Goal: Information Seeking & Learning: Learn about a topic

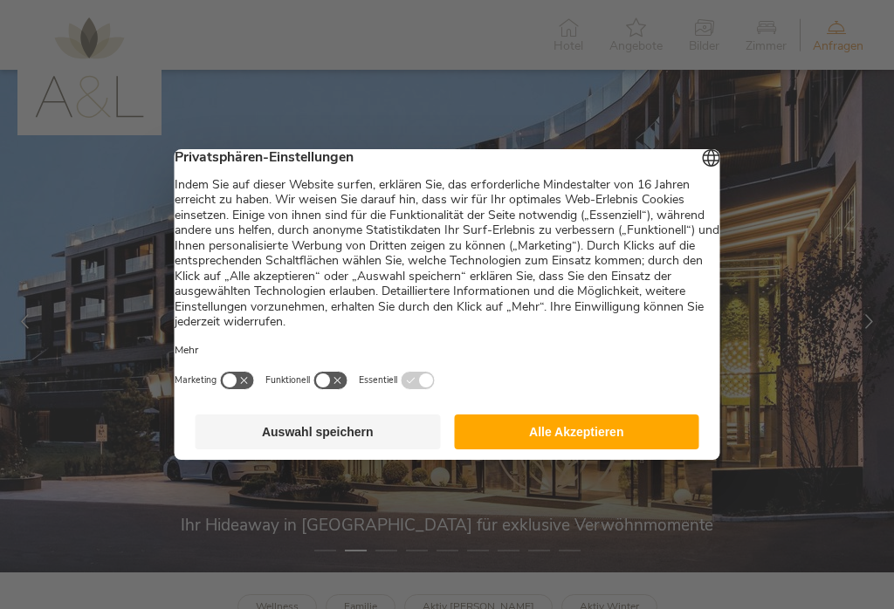
click at [341, 449] on button "Auswahl speichern" at bounding box center [317, 432] width 245 height 35
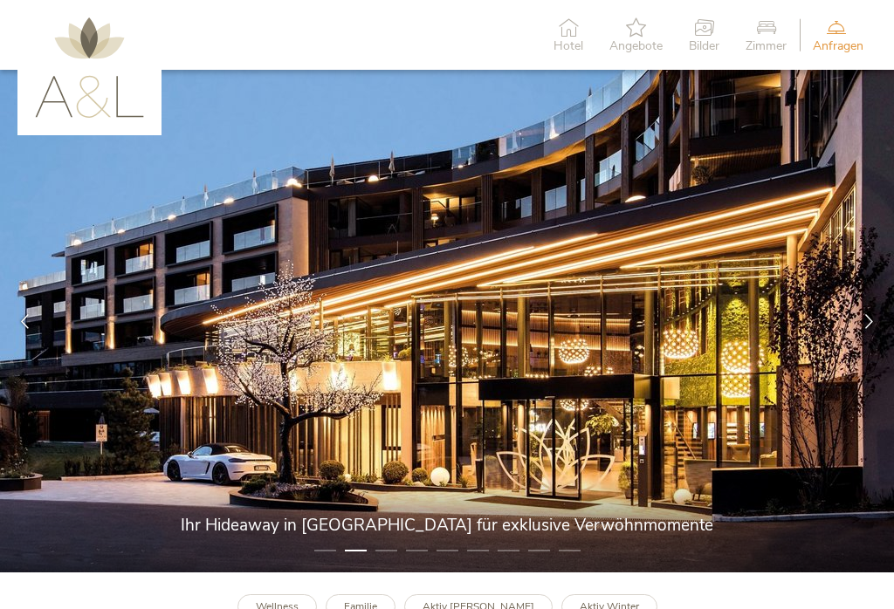
click at [862, 325] on icon at bounding box center [868, 321] width 15 height 15
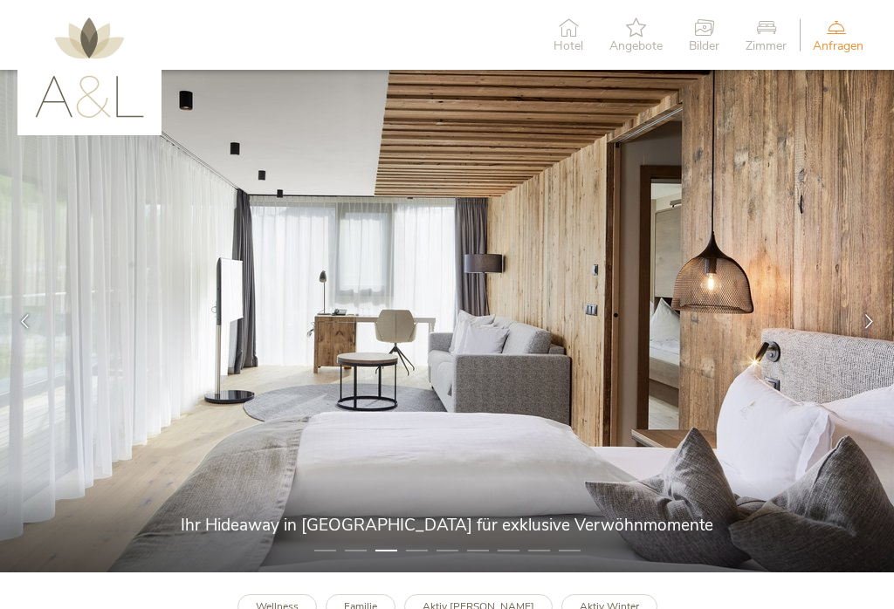
click at [859, 328] on div at bounding box center [869, 322] width 50 height 50
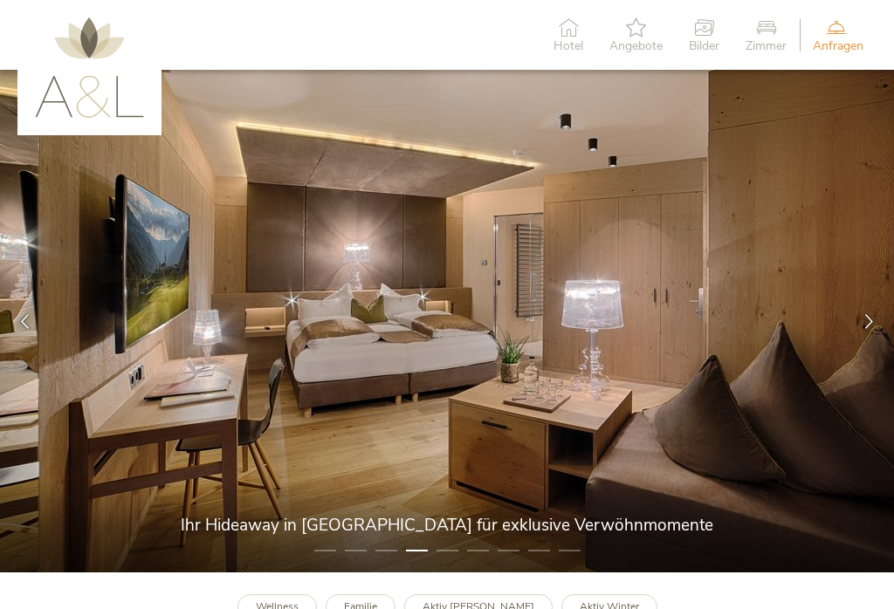
click at [860, 322] on div at bounding box center [869, 322] width 50 height 50
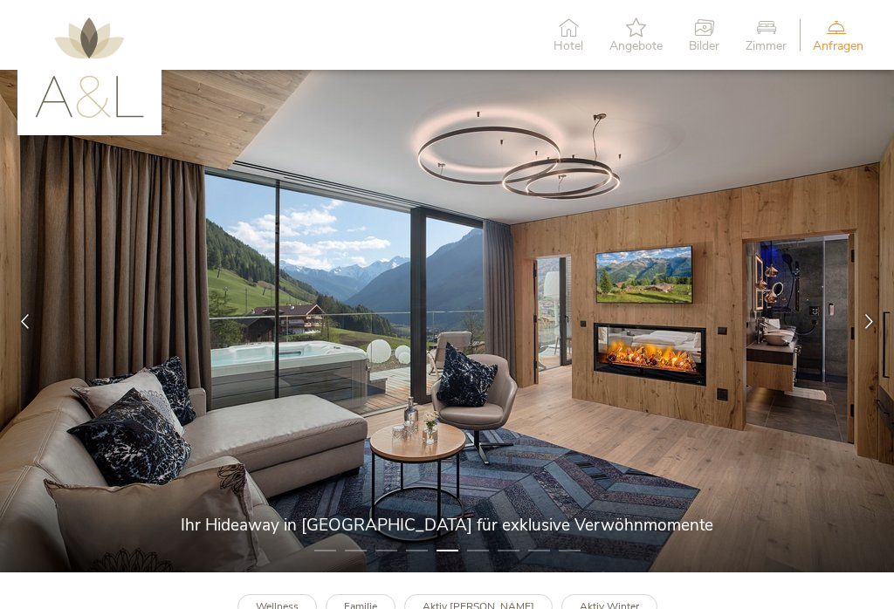
click at [856, 327] on div at bounding box center [869, 322] width 50 height 50
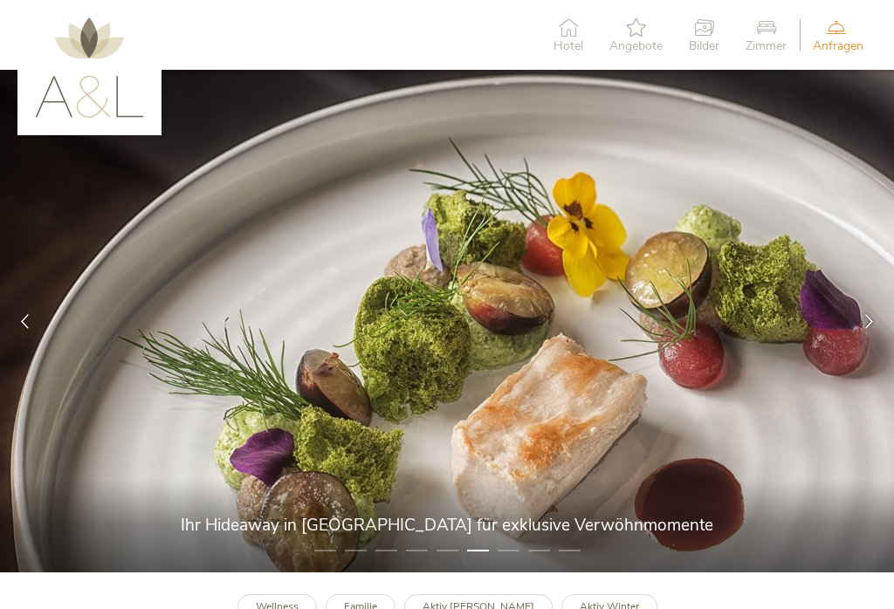
click at [869, 316] on icon at bounding box center [868, 321] width 15 height 15
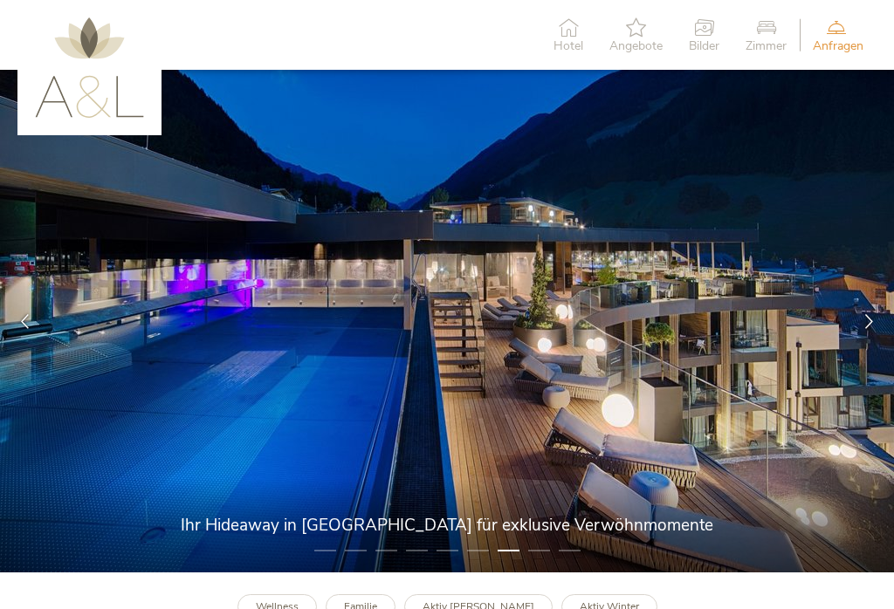
click at [861, 326] on icon at bounding box center [868, 321] width 15 height 15
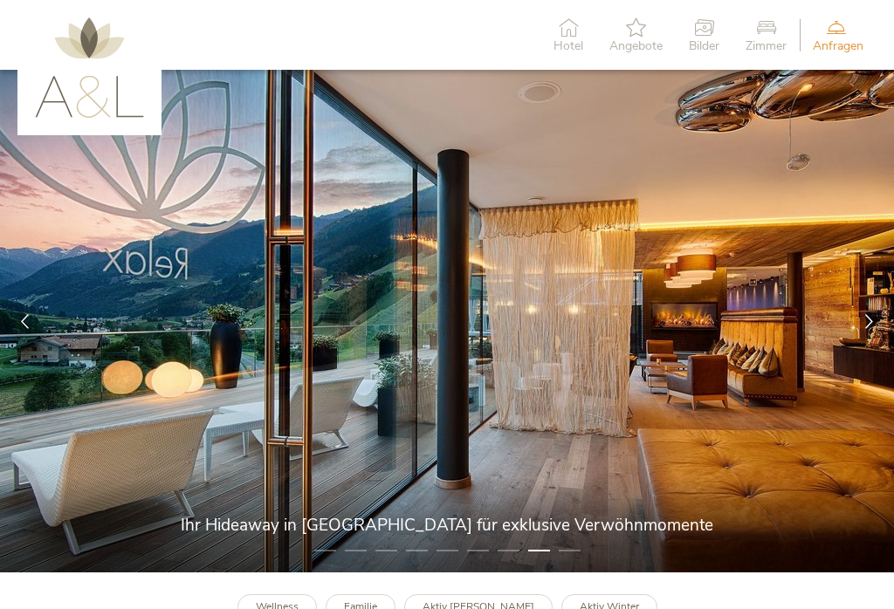
click at [863, 329] on div at bounding box center [869, 322] width 50 height 50
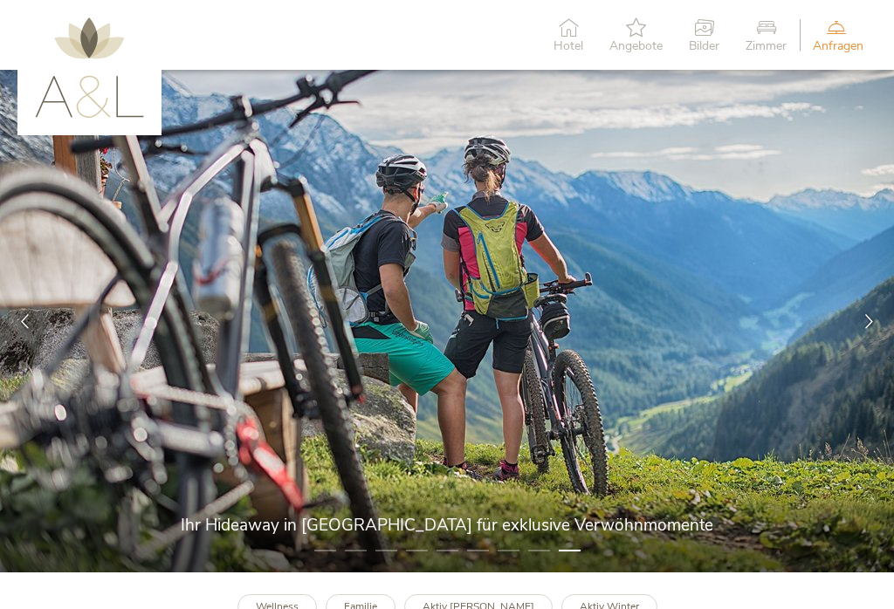
click at [863, 328] on div at bounding box center [869, 322] width 50 height 50
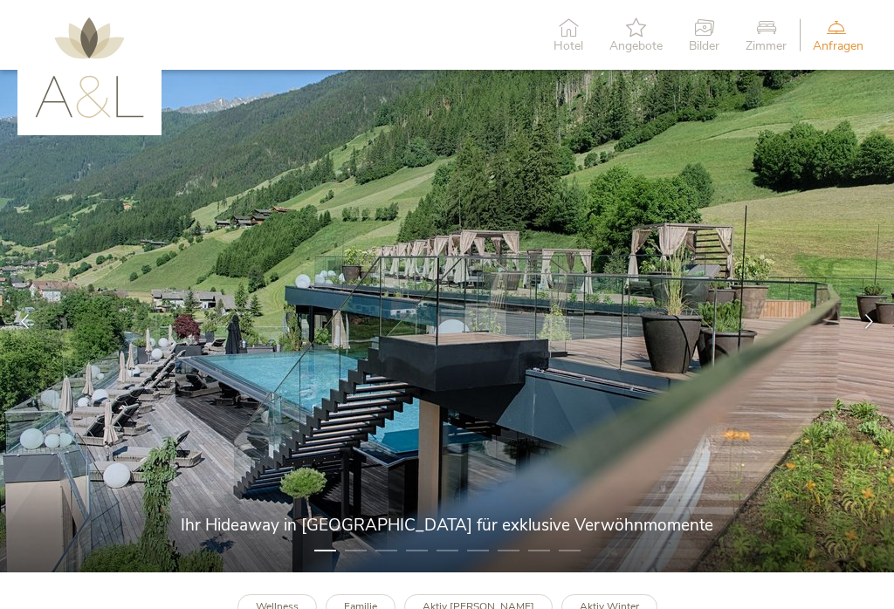
click at [867, 325] on icon at bounding box center [868, 321] width 15 height 15
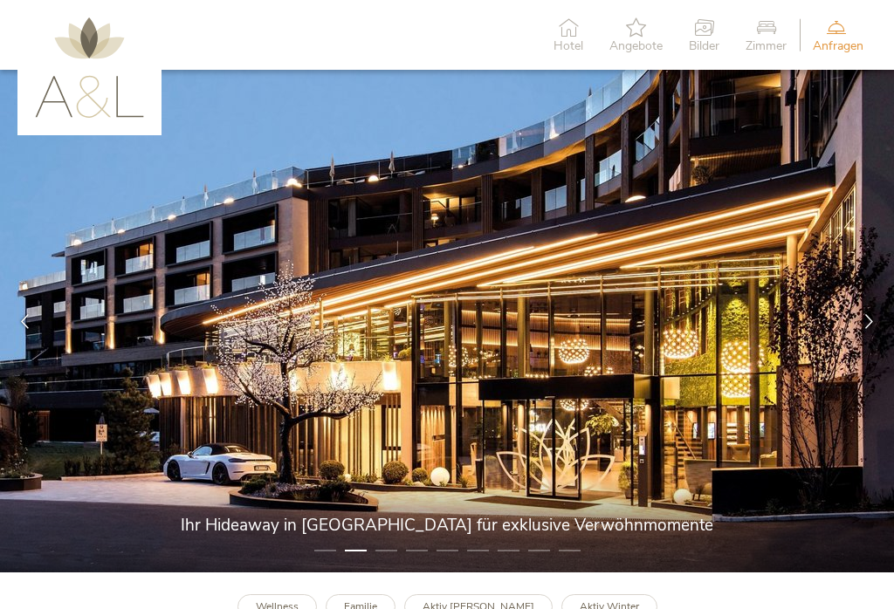
click at [572, 32] on icon at bounding box center [568, 26] width 30 height 19
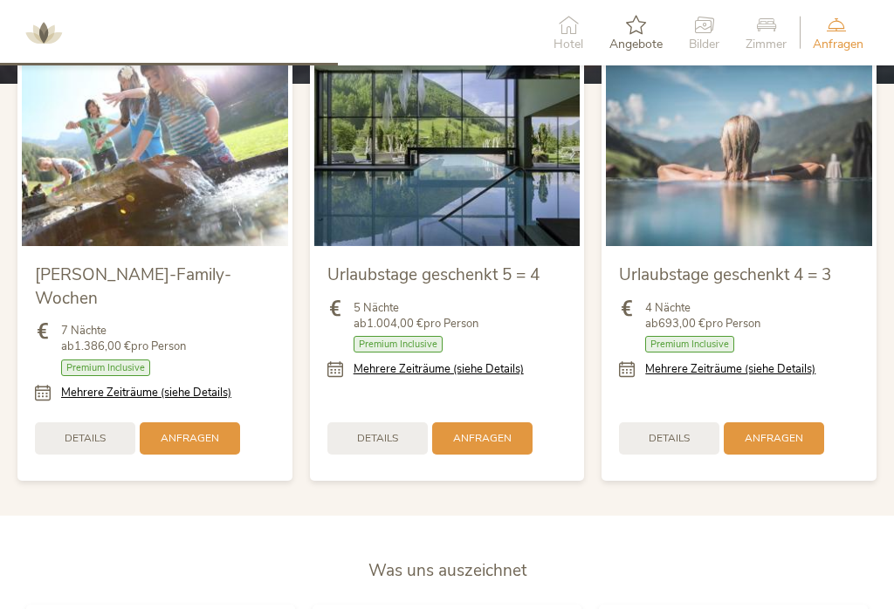
scroll to position [1836, 0]
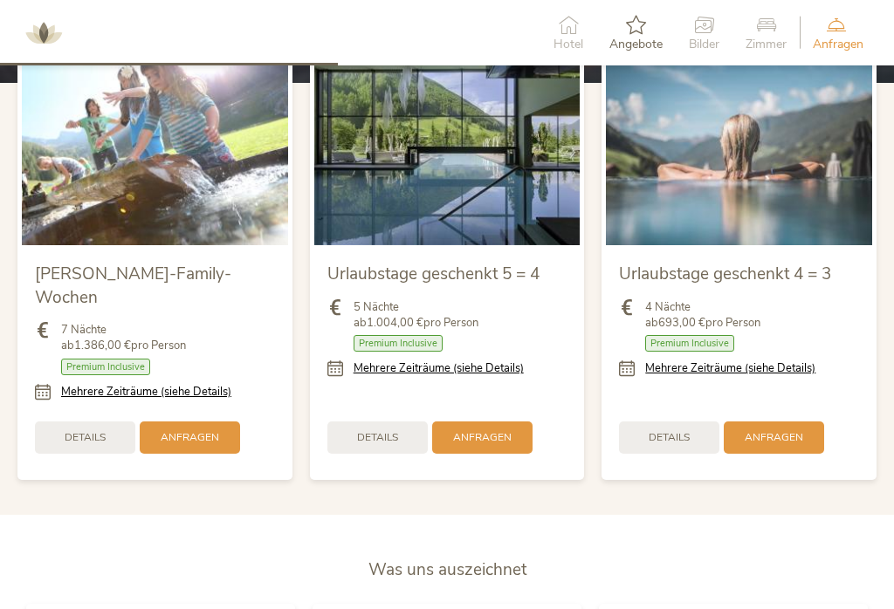
click at [390, 430] on span "Details" at bounding box center [377, 437] width 41 height 15
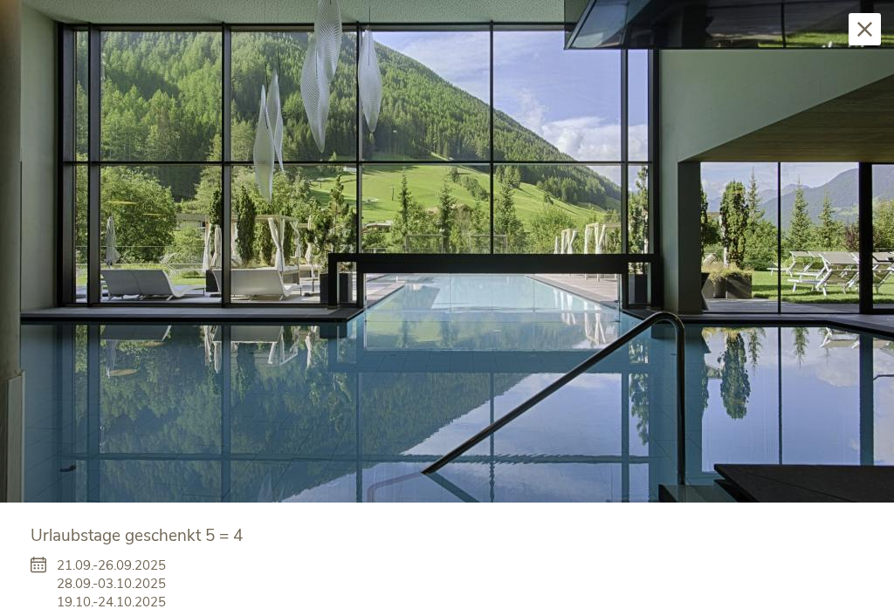
scroll to position [0, 0]
click at [859, 31] on icon at bounding box center [864, 29] width 15 height 15
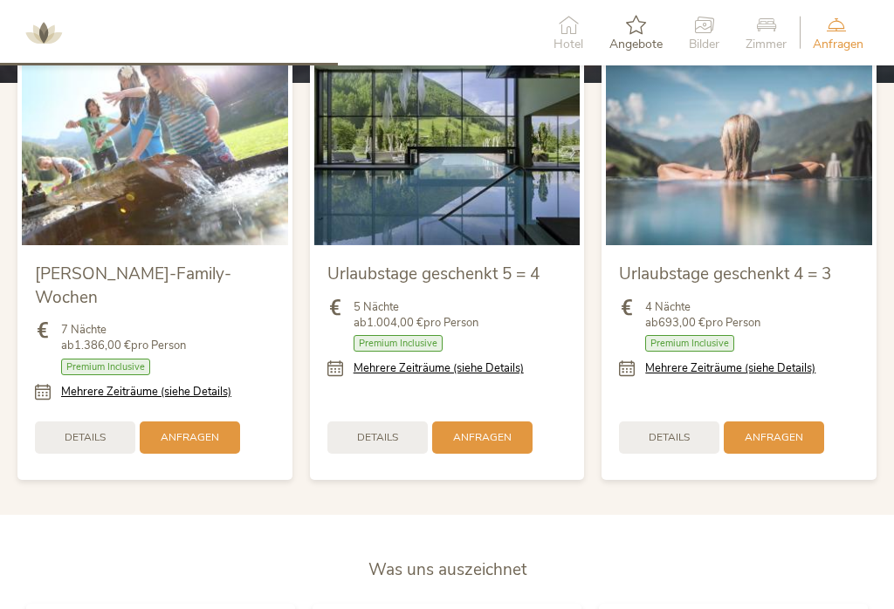
click at [667, 430] on span "Details" at bounding box center [668, 437] width 41 height 15
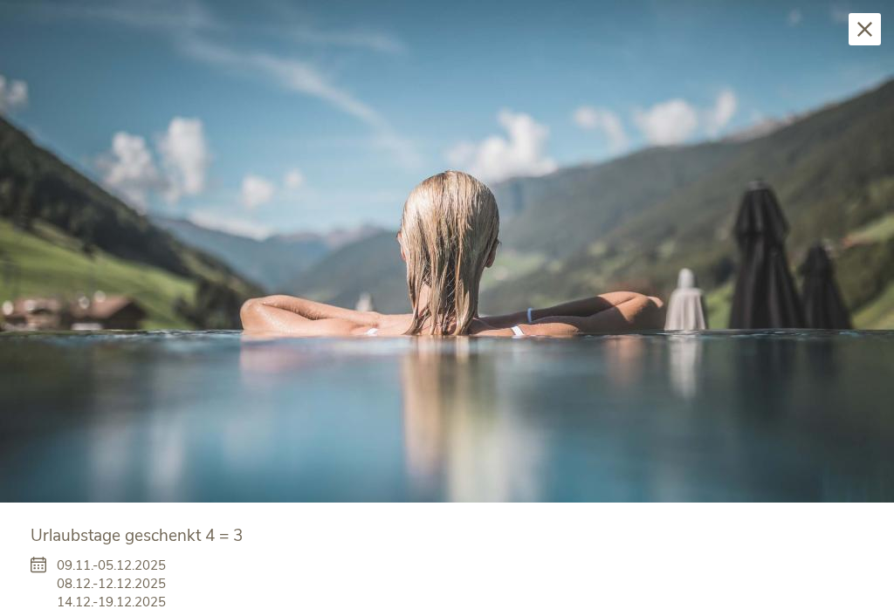
click at [860, 32] on icon at bounding box center [864, 29] width 15 height 15
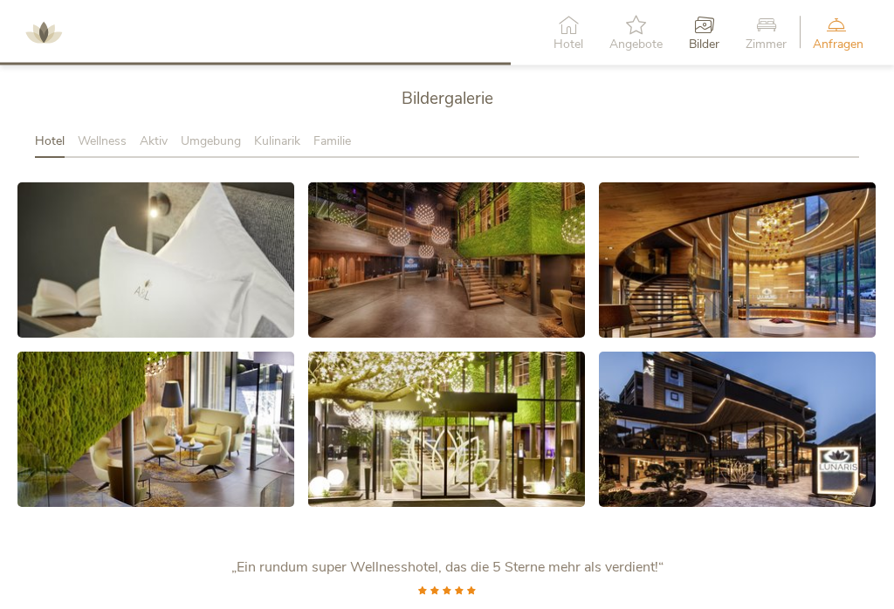
scroll to position [2847, 0]
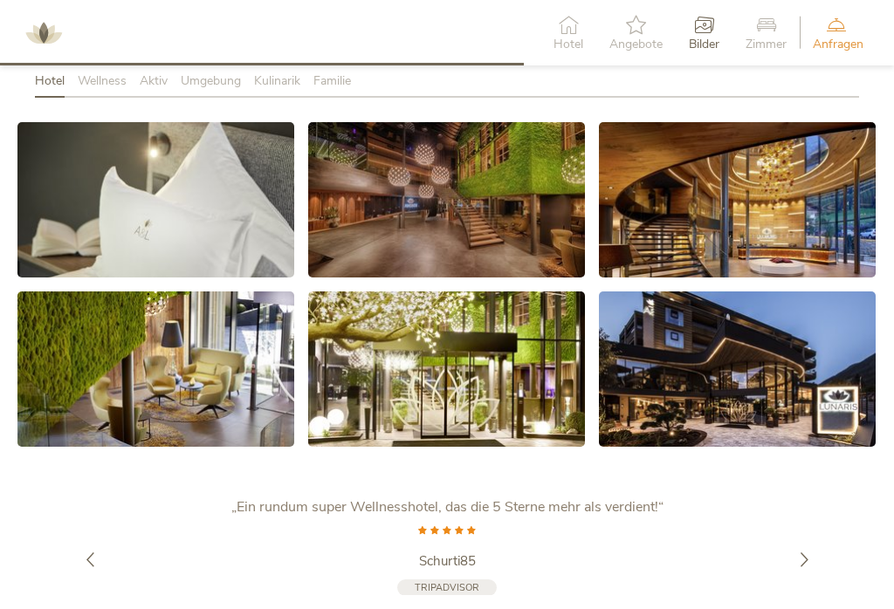
click at [236, 198] on link at bounding box center [155, 199] width 277 height 155
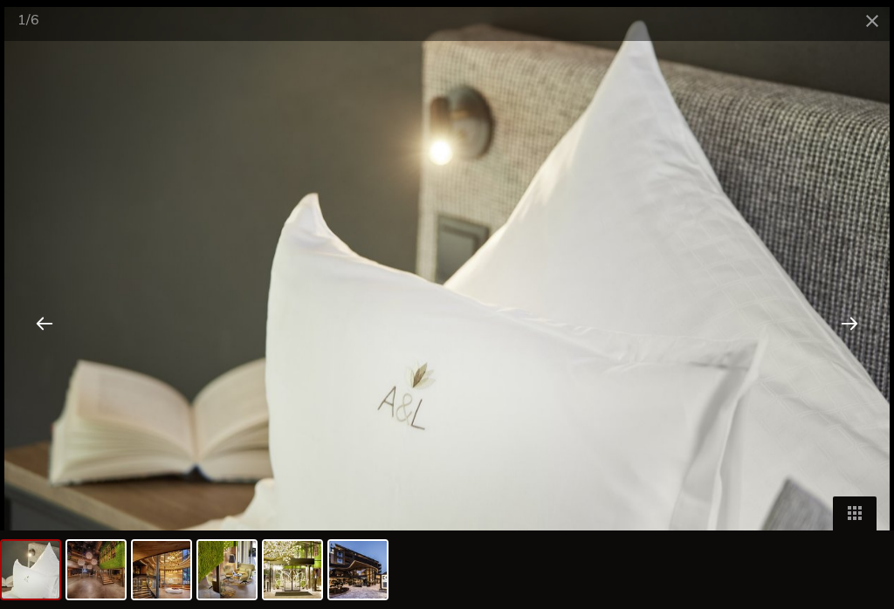
click at [845, 344] on div at bounding box center [849, 323] width 54 height 54
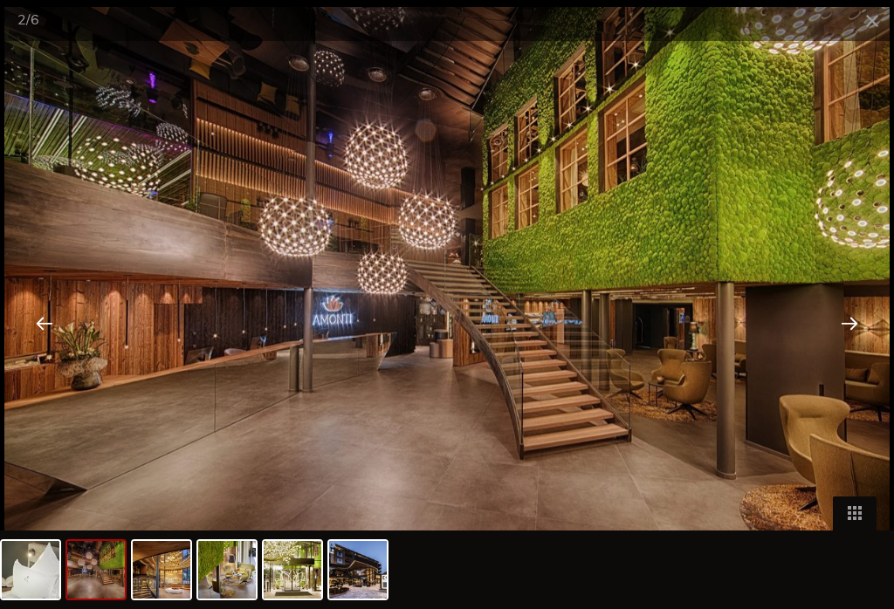
click at [843, 344] on div at bounding box center [849, 323] width 54 height 54
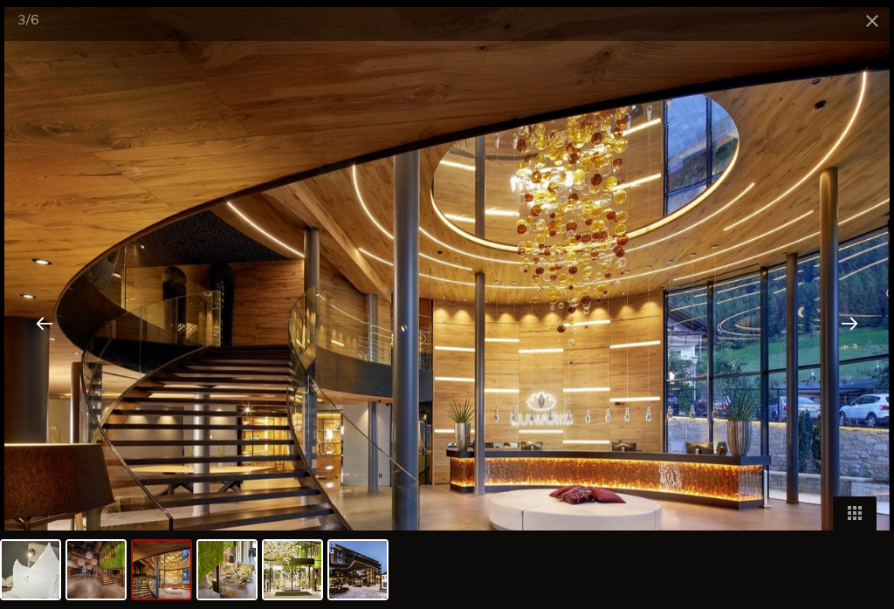
click at [844, 347] on div at bounding box center [849, 323] width 54 height 54
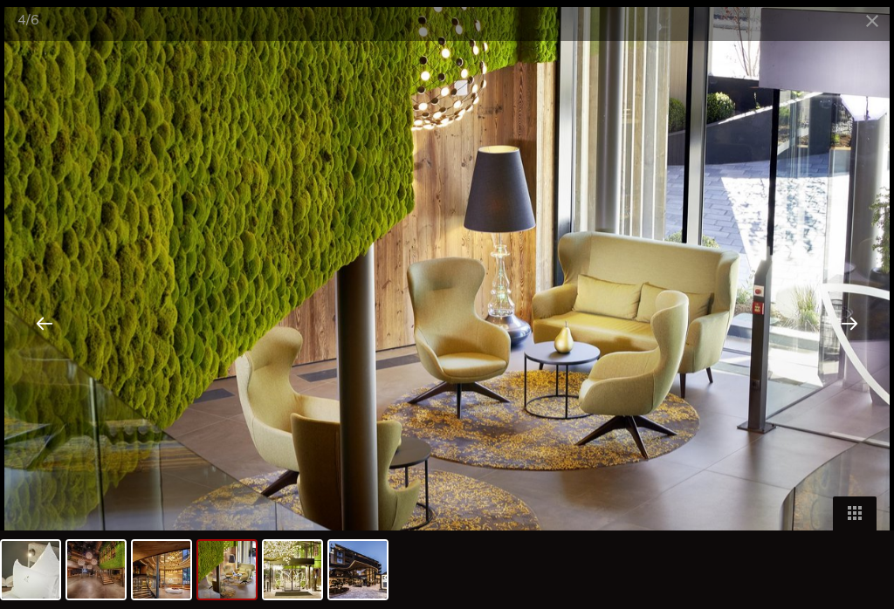
click at [852, 337] on div at bounding box center [849, 323] width 54 height 54
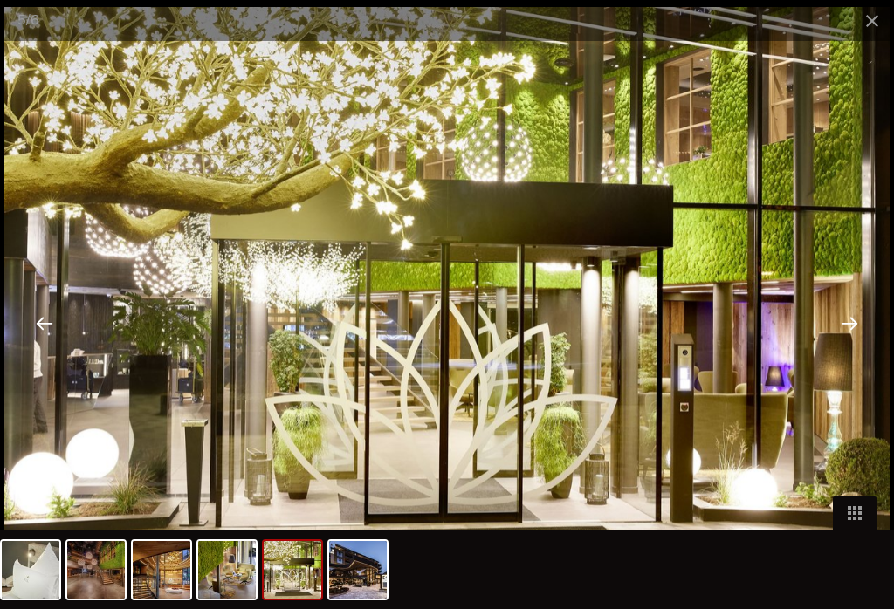
click at [849, 342] on div at bounding box center [849, 323] width 54 height 54
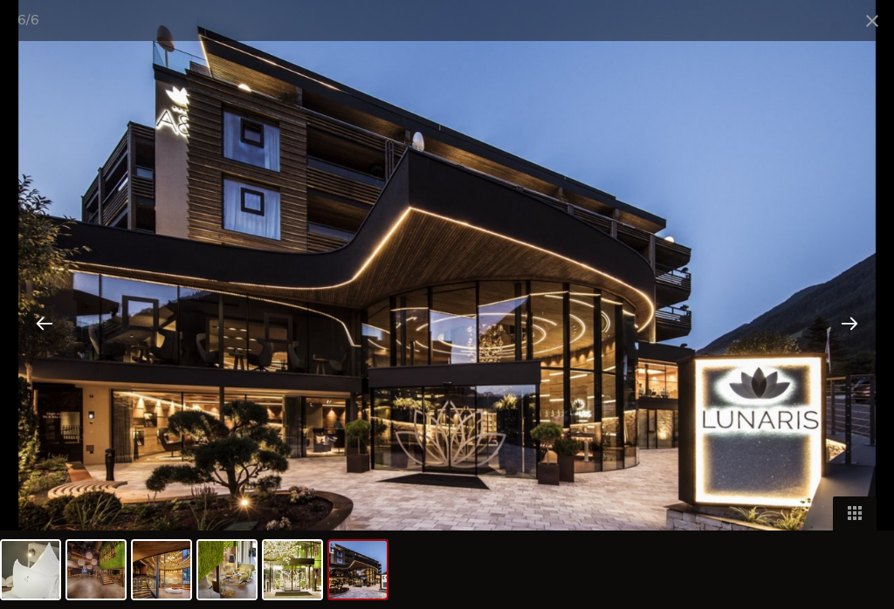
click at [846, 337] on div at bounding box center [849, 323] width 54 height 54
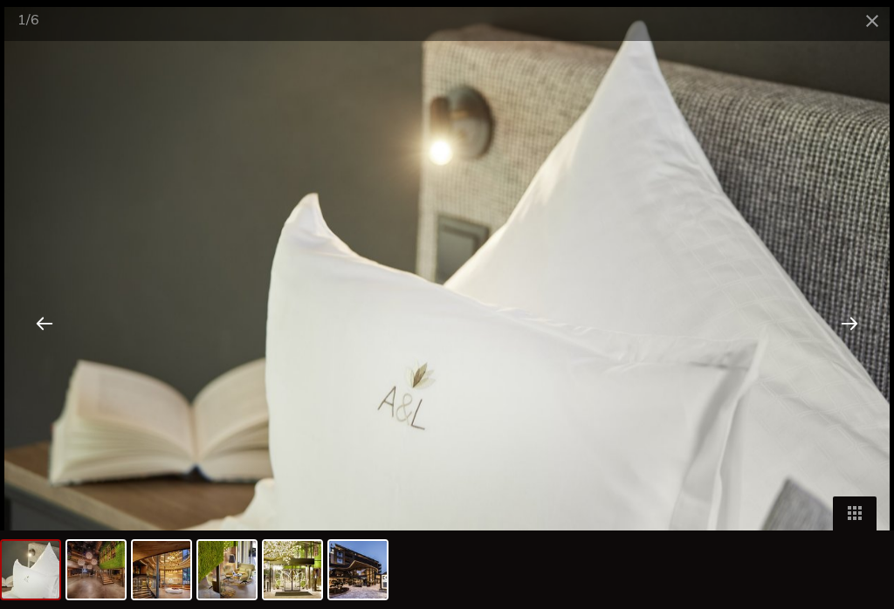
click at [853, 340] on div at bounding box center [849, 323] width 54 height 54
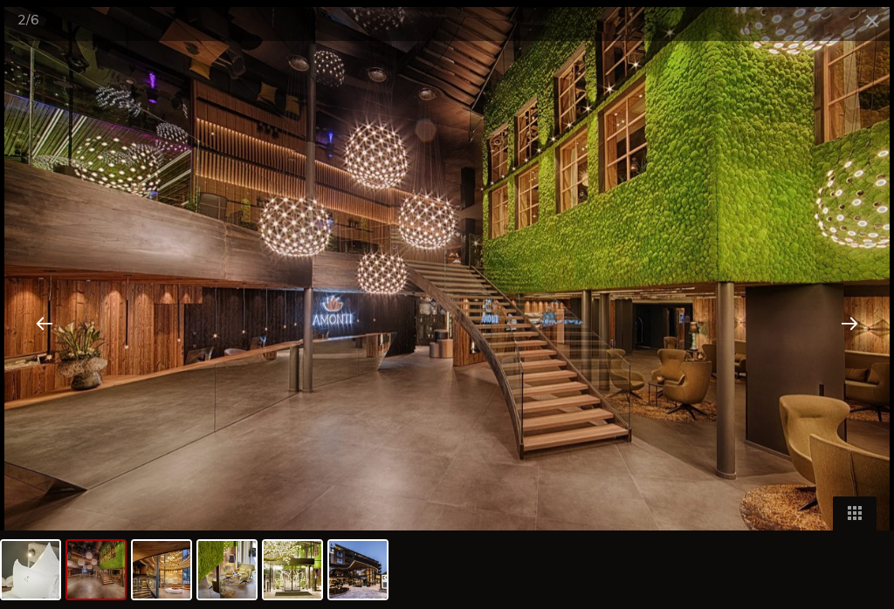
click at [874, 26] on span at bounding box center [872, 20] width 44 height 41
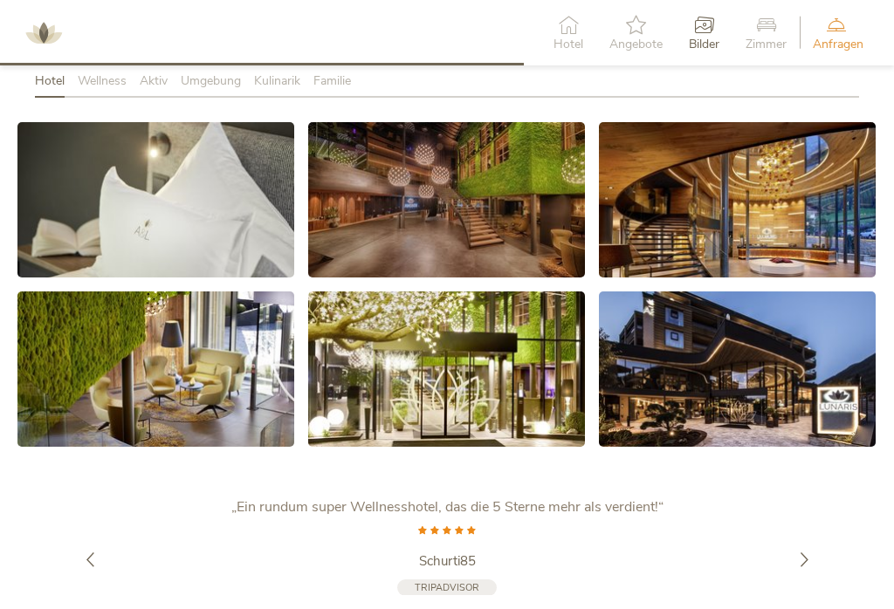
click at [793, 193] on link at bounding box center [737, 199] width 277 height 155
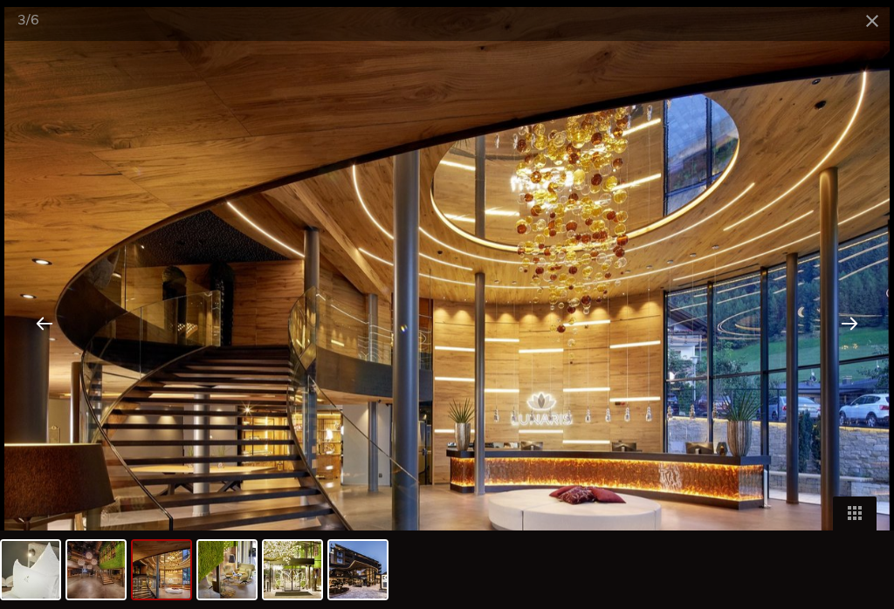
click at [877, 29] on span at bounding box center [872, 20] width 44 height 41
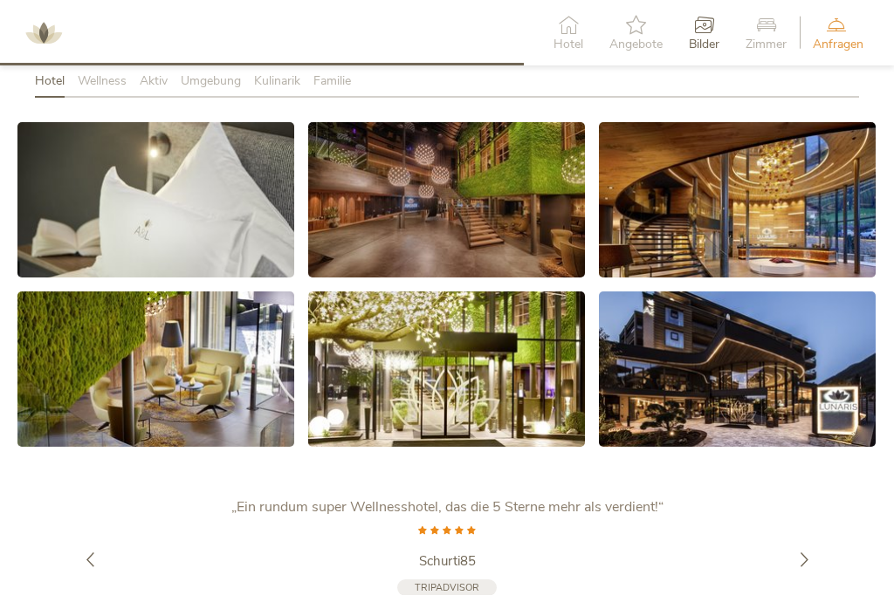
click at [766, 28] on icon at bounding box center [765, 24] width 41 height 19
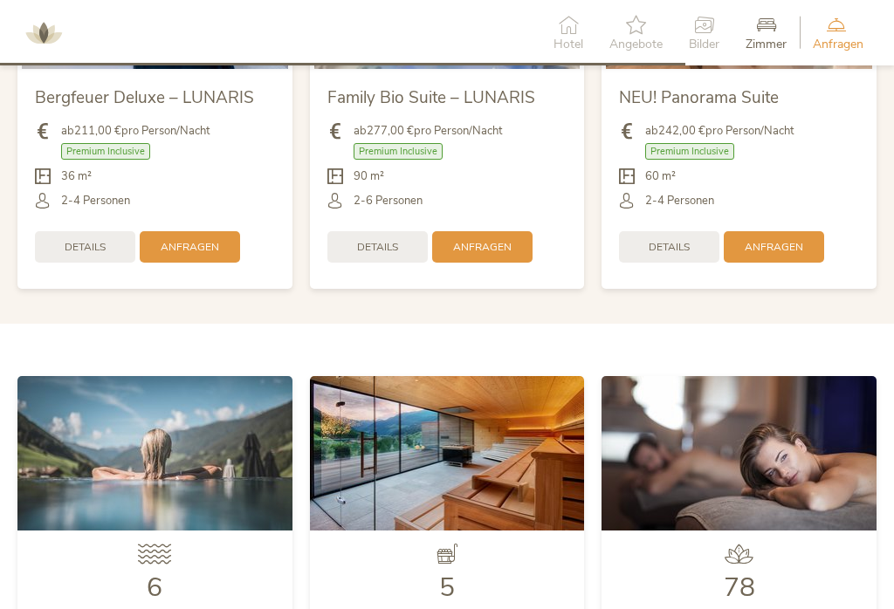
scroll to position [3729, 0]
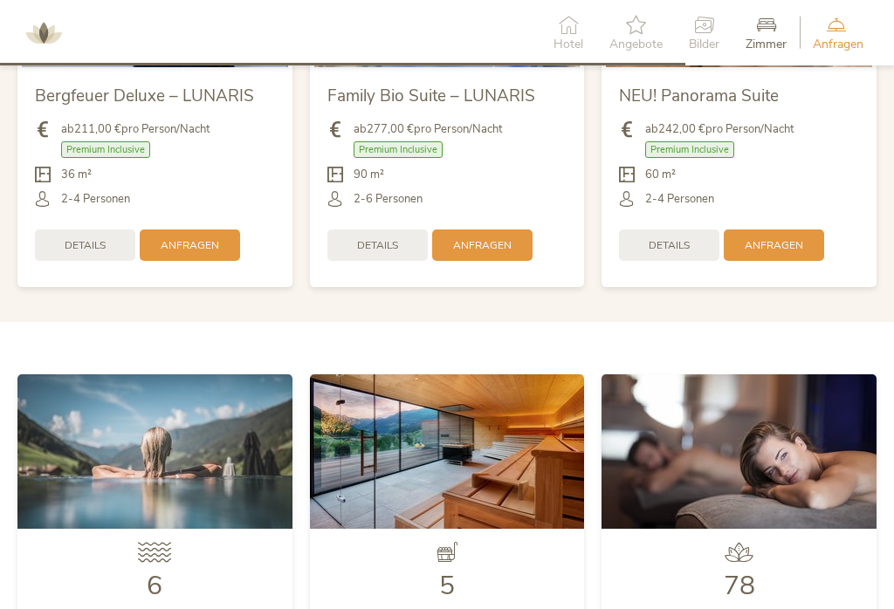
click at [213, 443] on img at bounding box center [154, 451] width 275 height 154
click at [178, 428] on img at bounding box center [154, 451] width 275 height 154
click at [155, 462] on img at bounding box center [154, 451] width 275 height 154
click at [185, 427] on img at bounding box center [154, 451] width 275 height 154
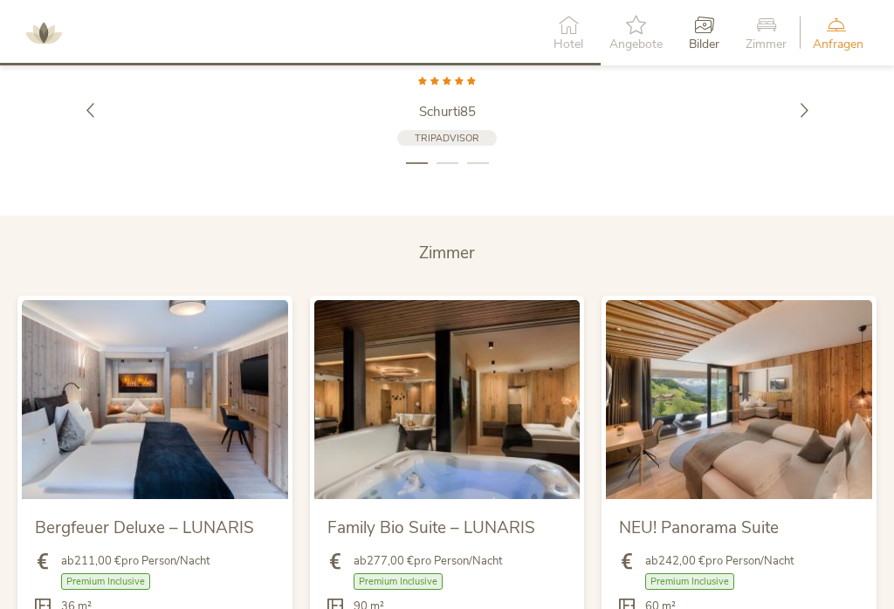
scroll to position [3298, 0]
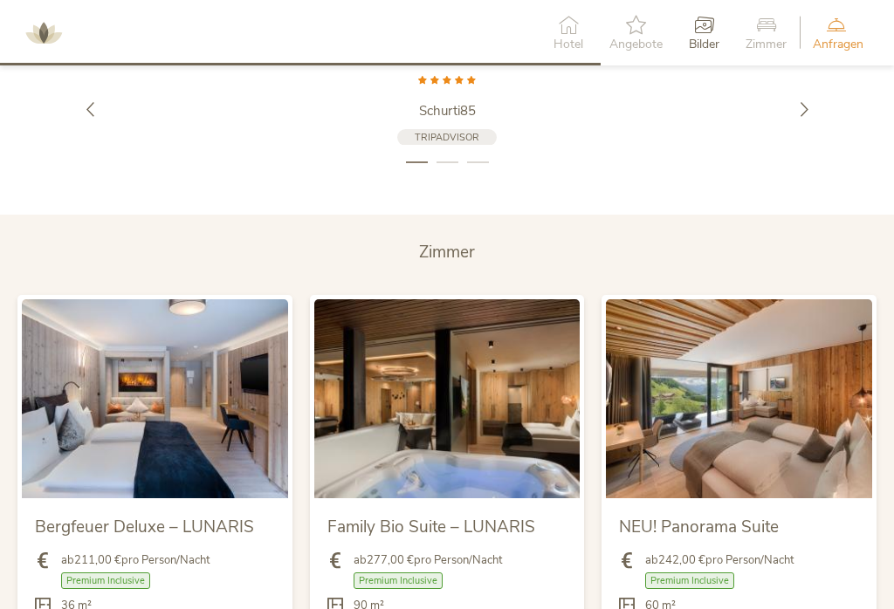
click at [757, 402] on img at bounding box center [739, 398] width 266 height 199
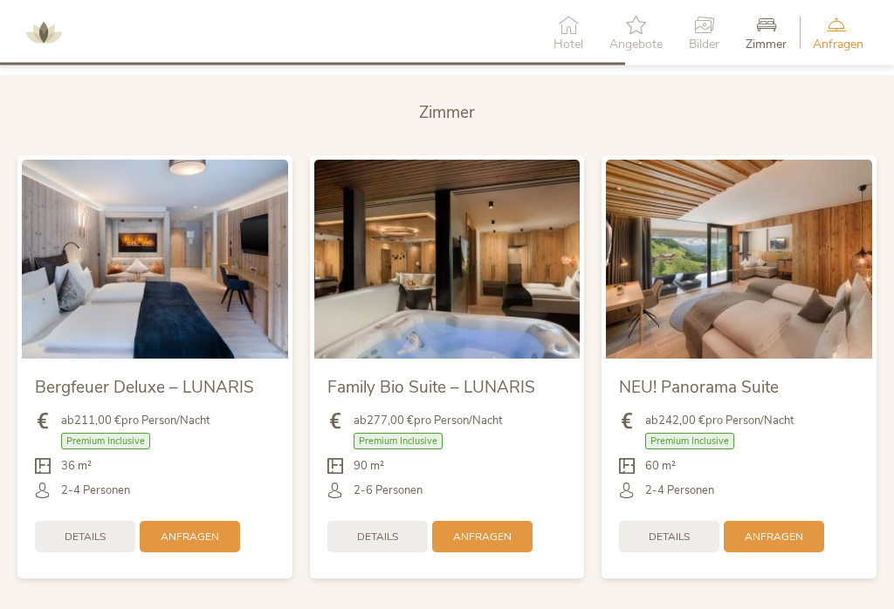
scroll to position [3437, 0]
click at [94, 530] on span "Details" at bounding box center [85, 537] width 41 height 15
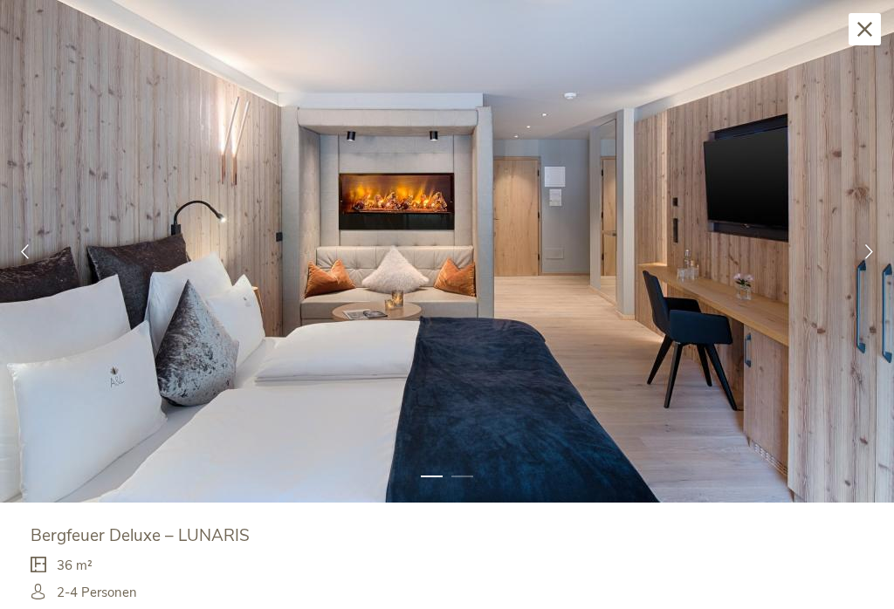
click at [860, 257] on div at bounding box center [869, 252] width 50 height 50
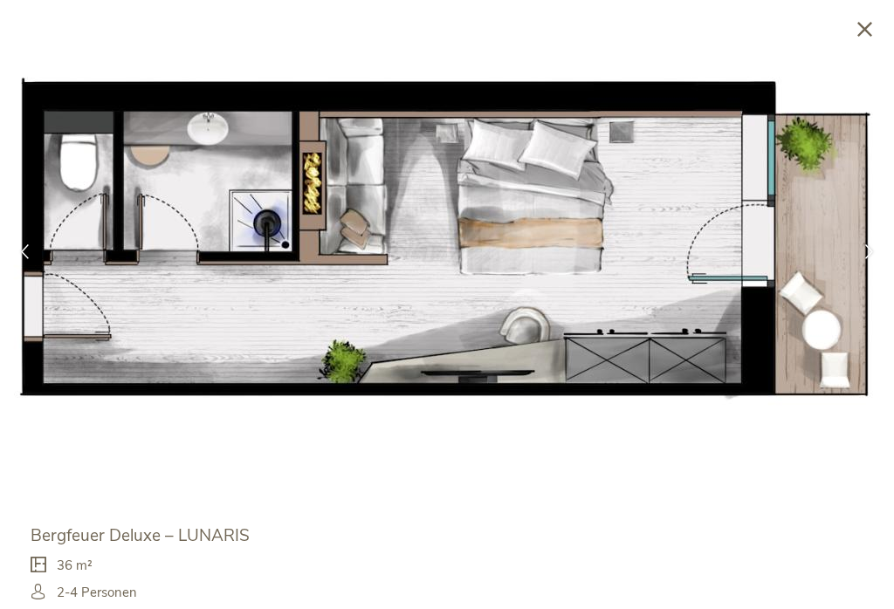
click at [862, 254] on icon at bounding box center [868, 251] width 15 height 15
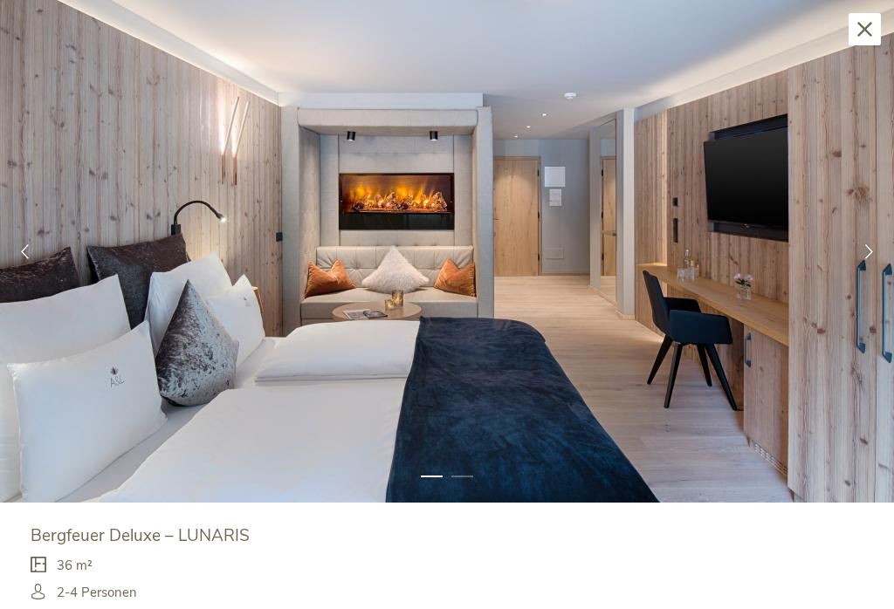
click at [862, 251] on icon at bounding box center [868, 251] width 15 height 15
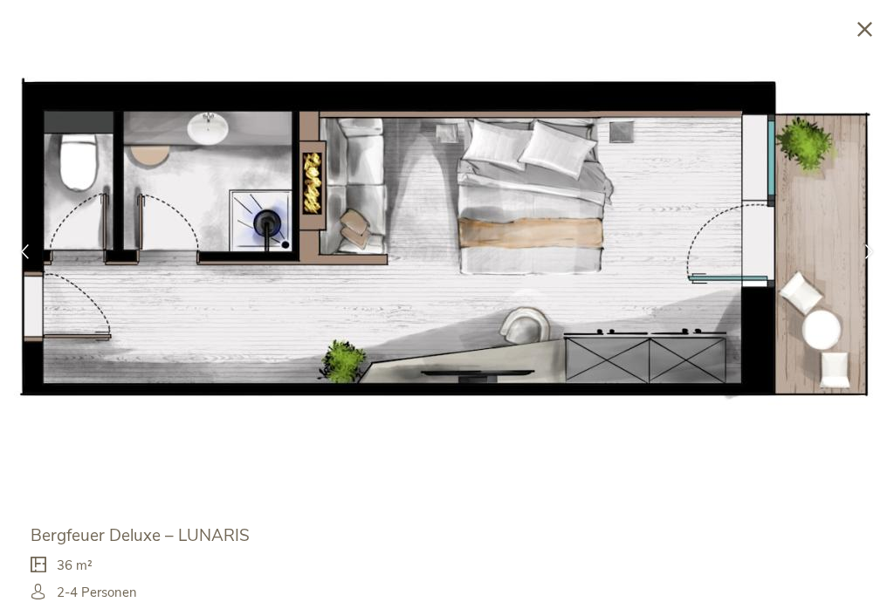
click at [854, 39] on div "Schließen" at bounding box center [864, 29] width 32 height 32
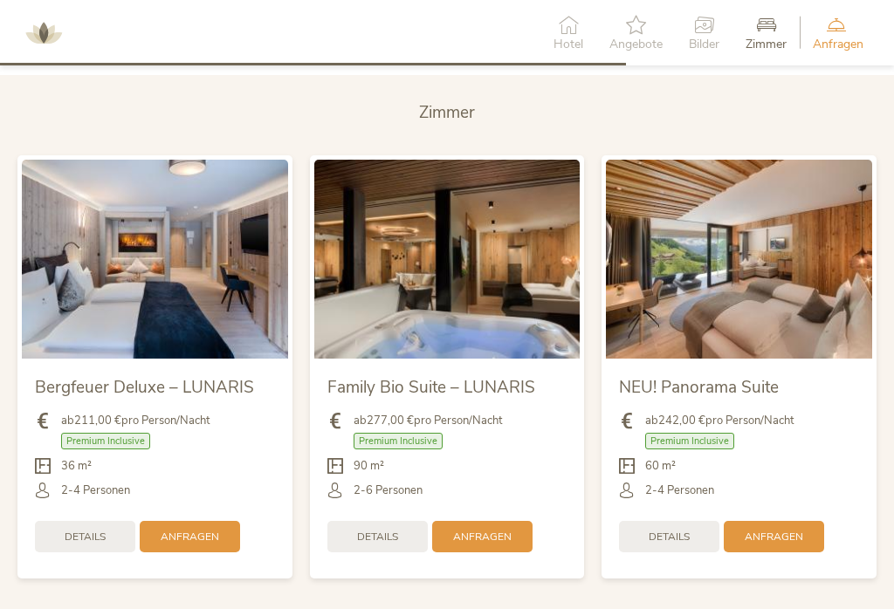
click at [668, 530] on span "Details" at bounding box center [668, 537] width 41 height 15
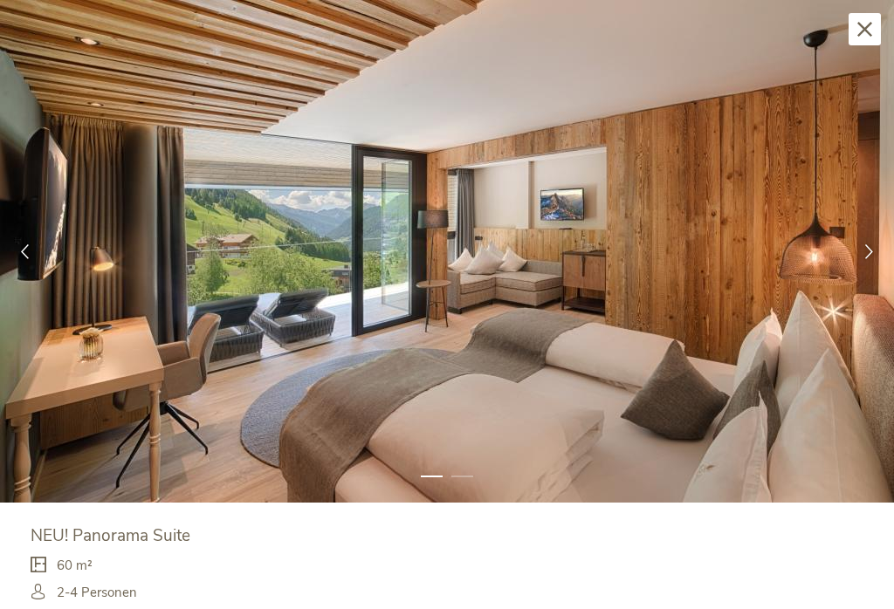
click at [877, 262] on div at bounding box center [869, 252] width 50 height 50
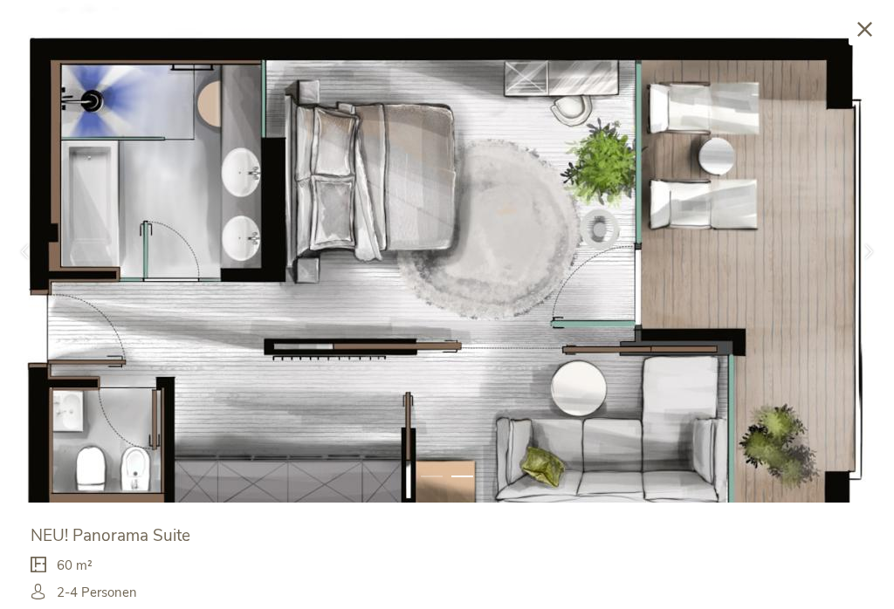
click at [860, 27] on icon at bounding box center [864, 29] width 15 height 15
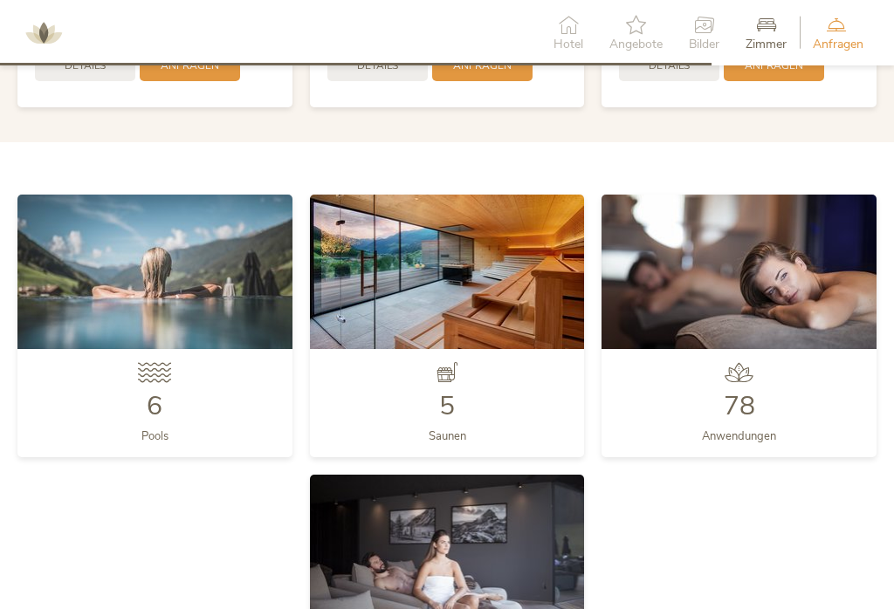
scroll to position [3906, 0]
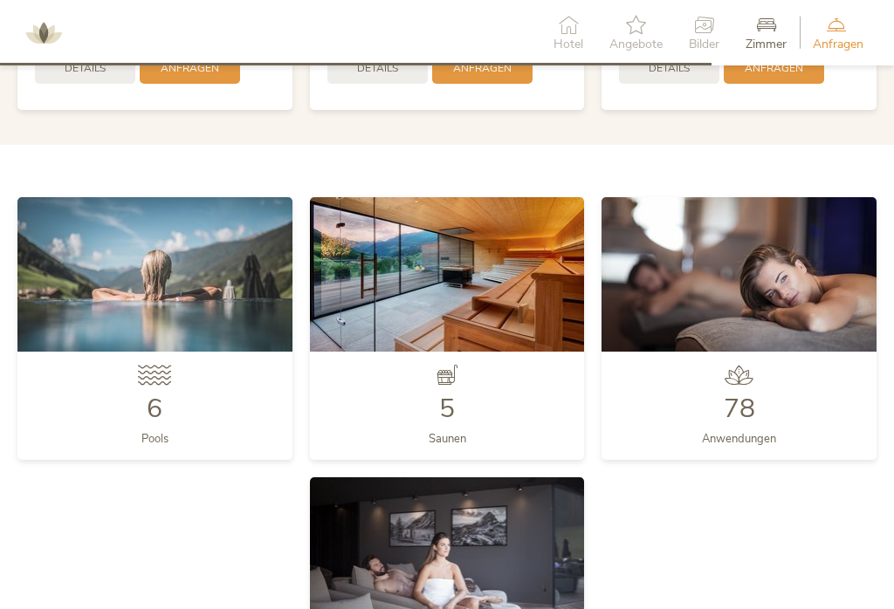
click at [222, 249] on img at bounding box center [154, 274] width 275 height 154
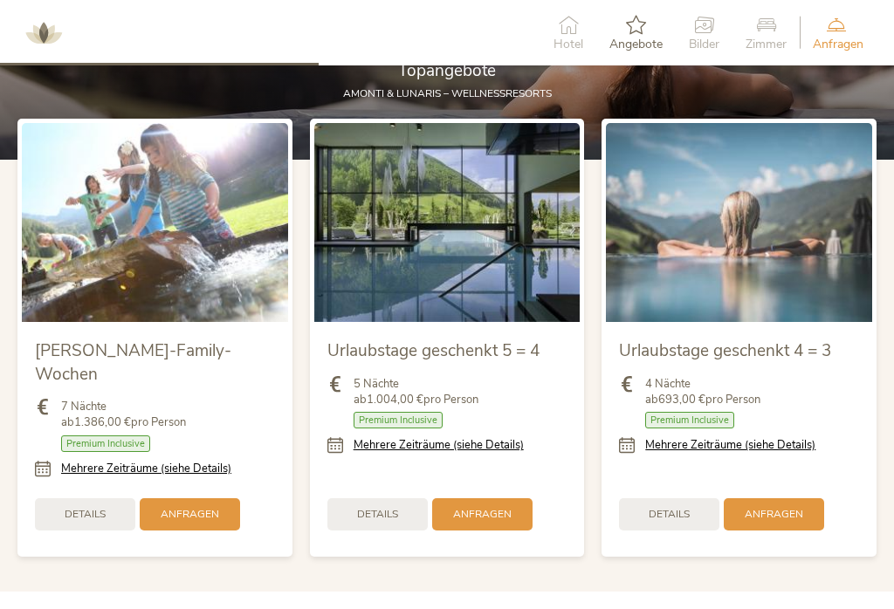
scroll to position [1758, 0]
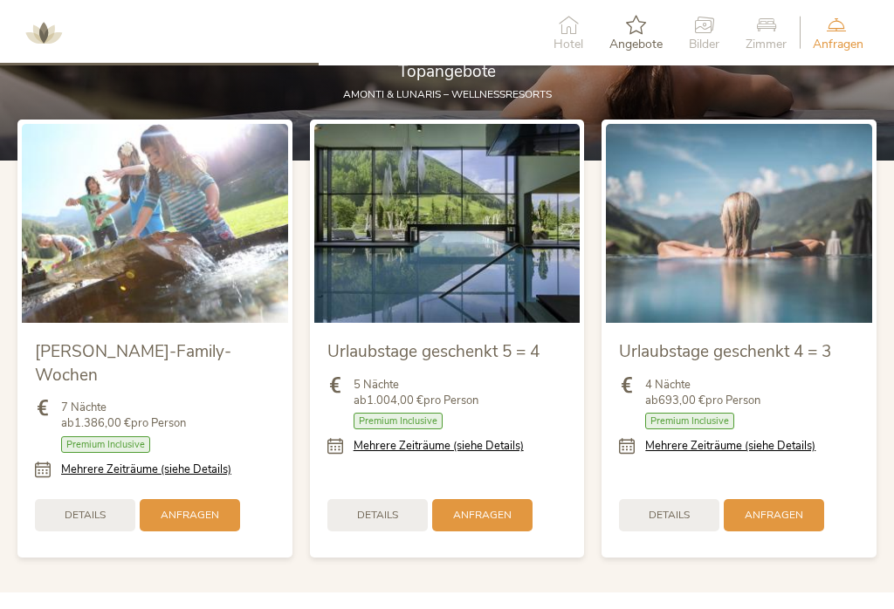
click at [392, 508] on span "Details" at bounding box center [377, 515] width 41 height 15
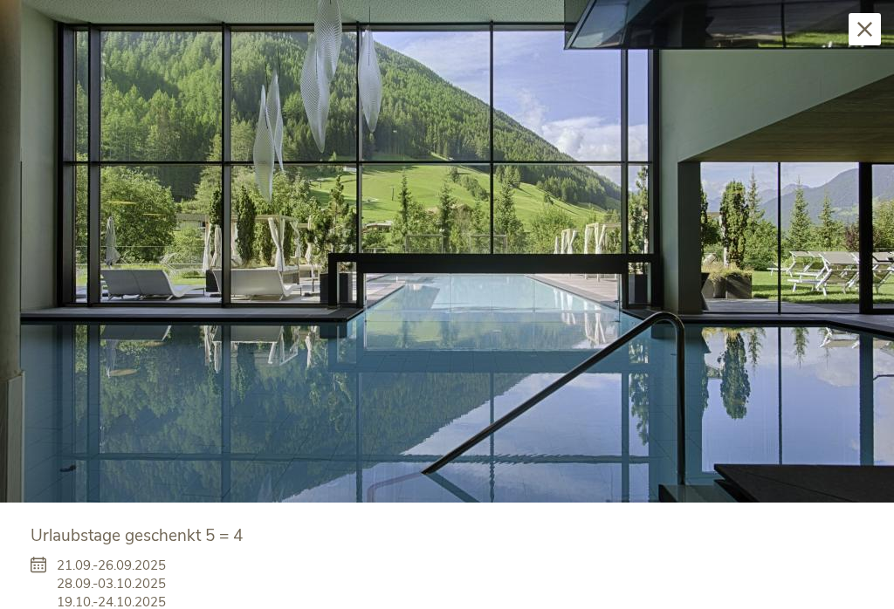
scroll to position [0, 0]
click at [868, 41] on div "Schließen" at bounding box center [864, 29] width 32 height 32
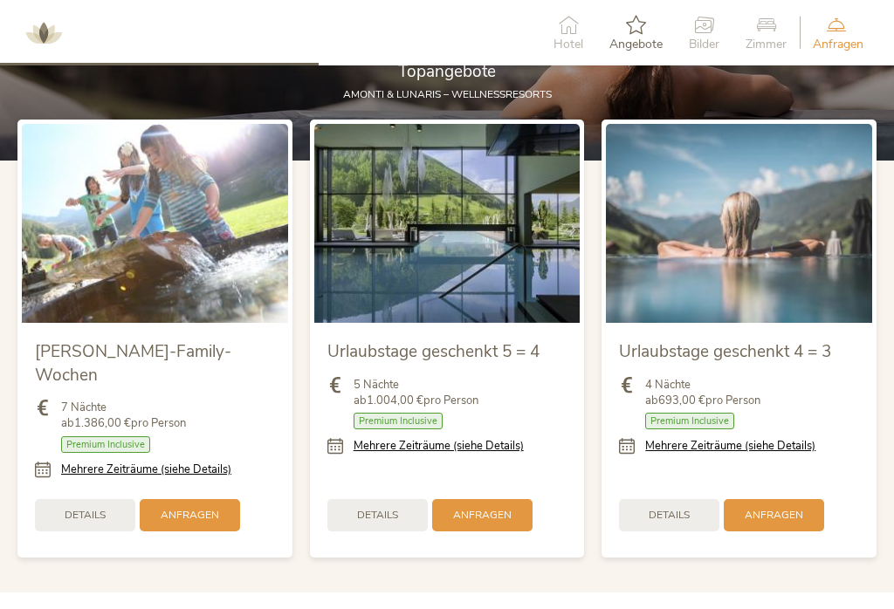
click at [561, 44] on span "Hotel" at bounding box center [568, 44] width 30 height 12
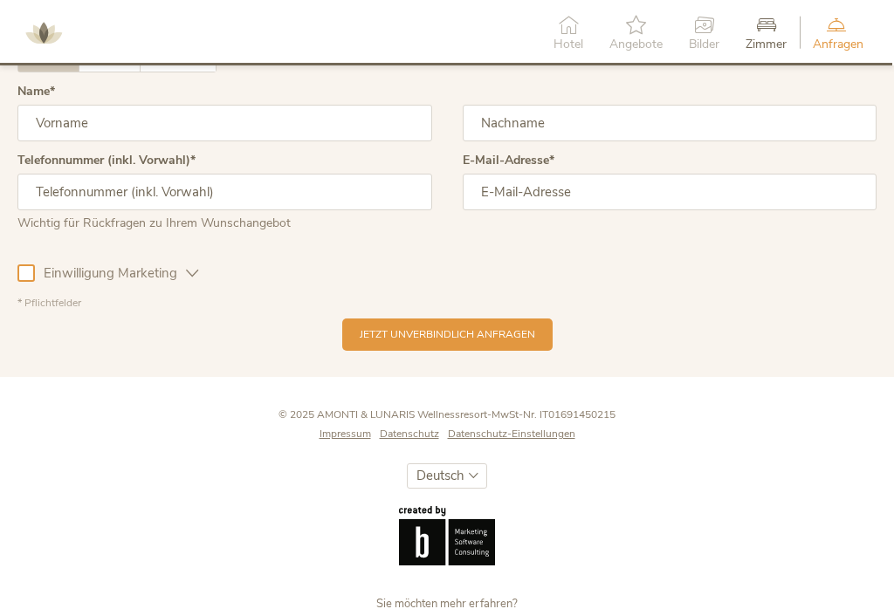
scroll to position [4909, 0]
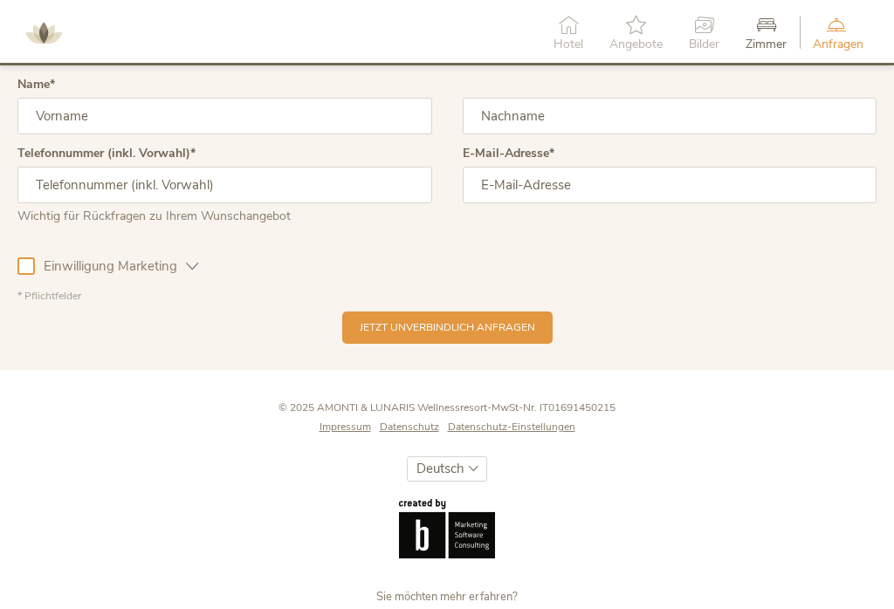
click at [347, 420] on span "Impressum" at bounding box center [344, 427] width 51 height 14
